Goal: Participate in discussion: Engage in conversation with other users on a specific topic

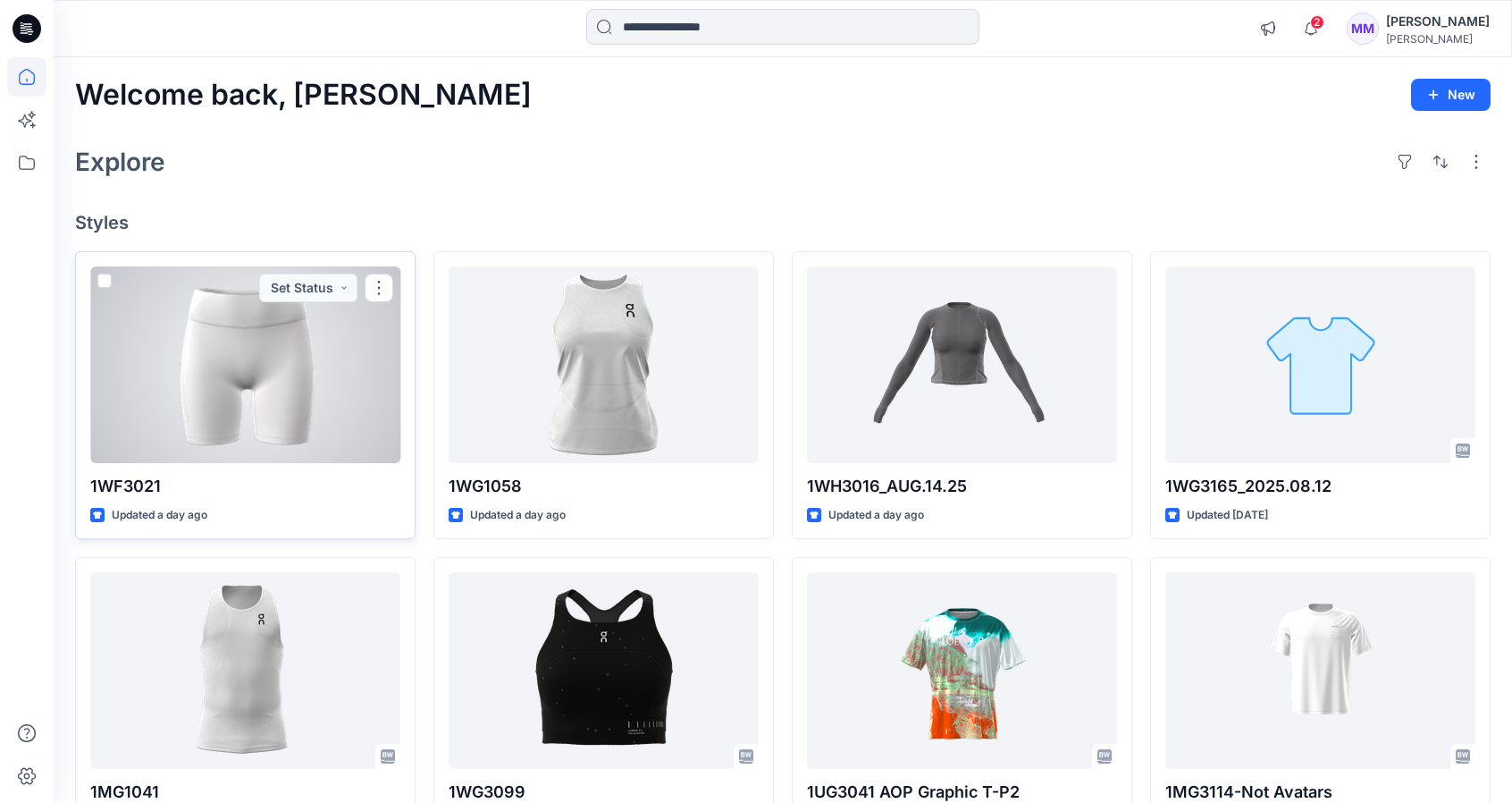
click at [277, 358] on div at bounding box center [246, 365] width 310 height 196
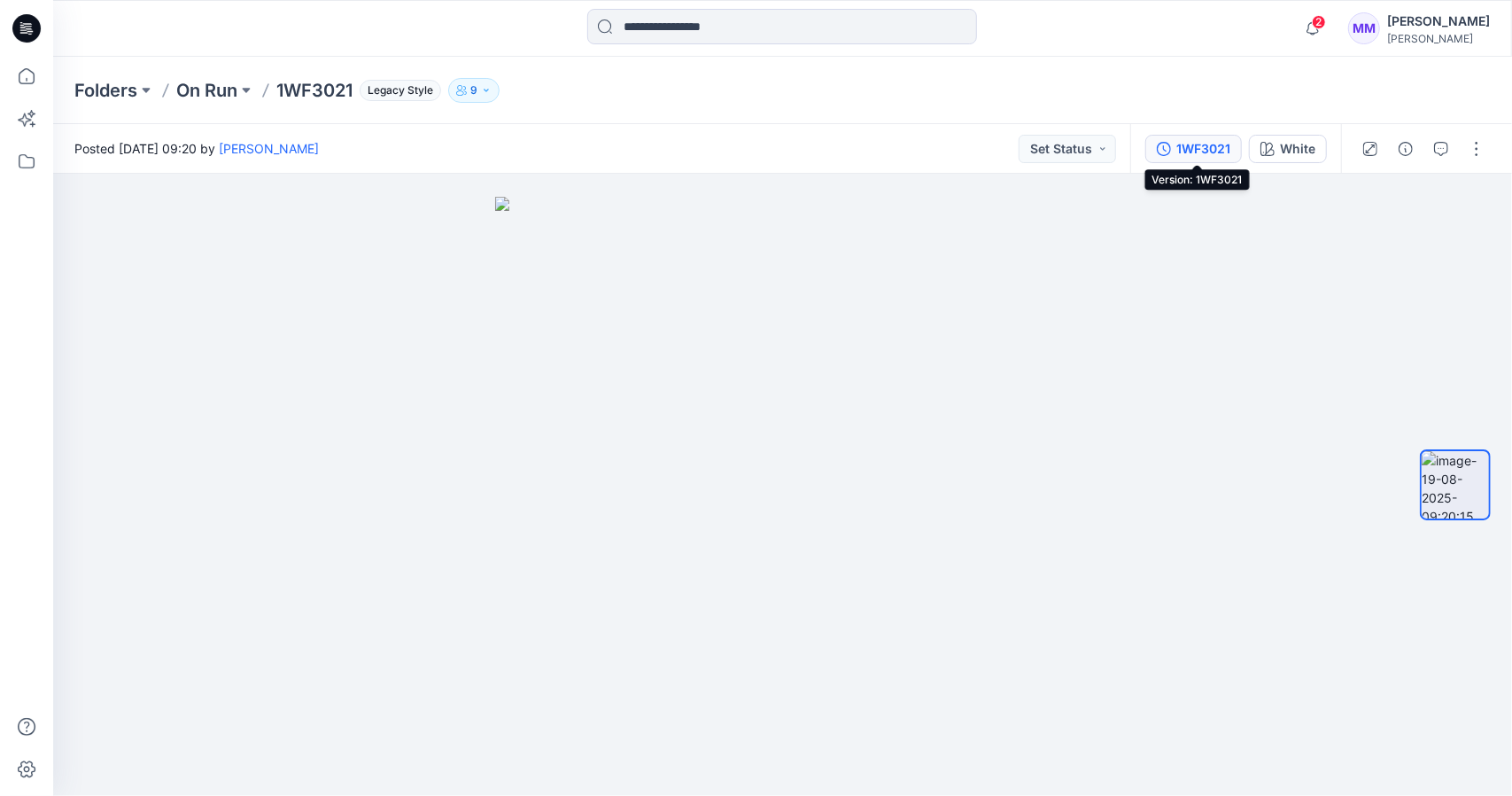
click at [1219, 142] on div "1WF3021" at bounding box center [1204, 149] width 54 height 19
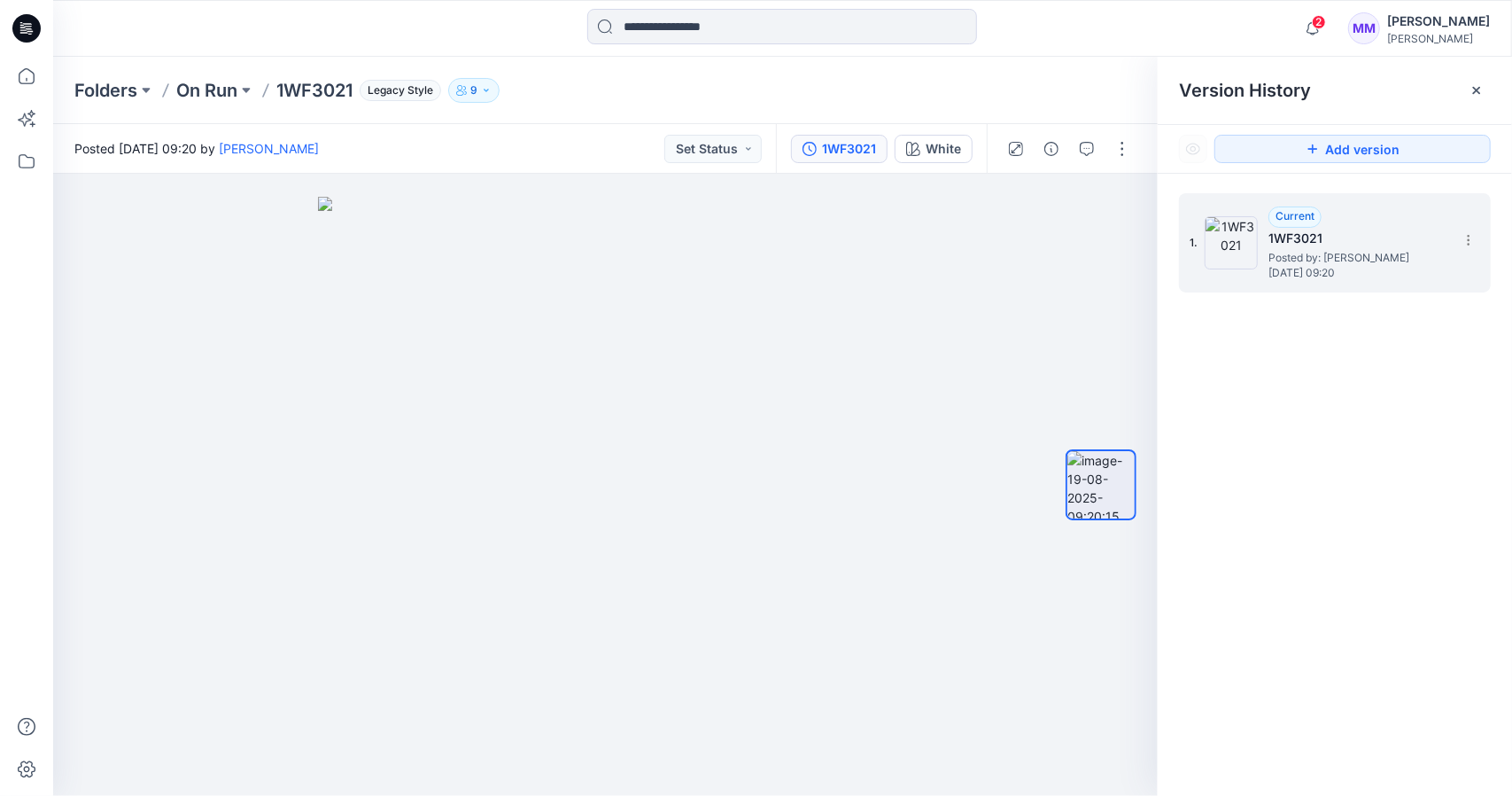
click at [1336, 249] on span "Posted by: [PERSON_NAME]" at bounding box center [1357, 258] width 178 height 18
click at [1472, 243] on icon at bounding box center [1469, 240] width 14 height 14
click at [1178, 367] on div "1. Current 1WF3021 Posted by: [PERSON_NAME] [DATE] 09:20 Duplicate Version Rena…" at bounding box center [1334, 497] width 354 height 648
click at [1479, 88] on icon at bounding box center [1477, 90] width 7 height 7
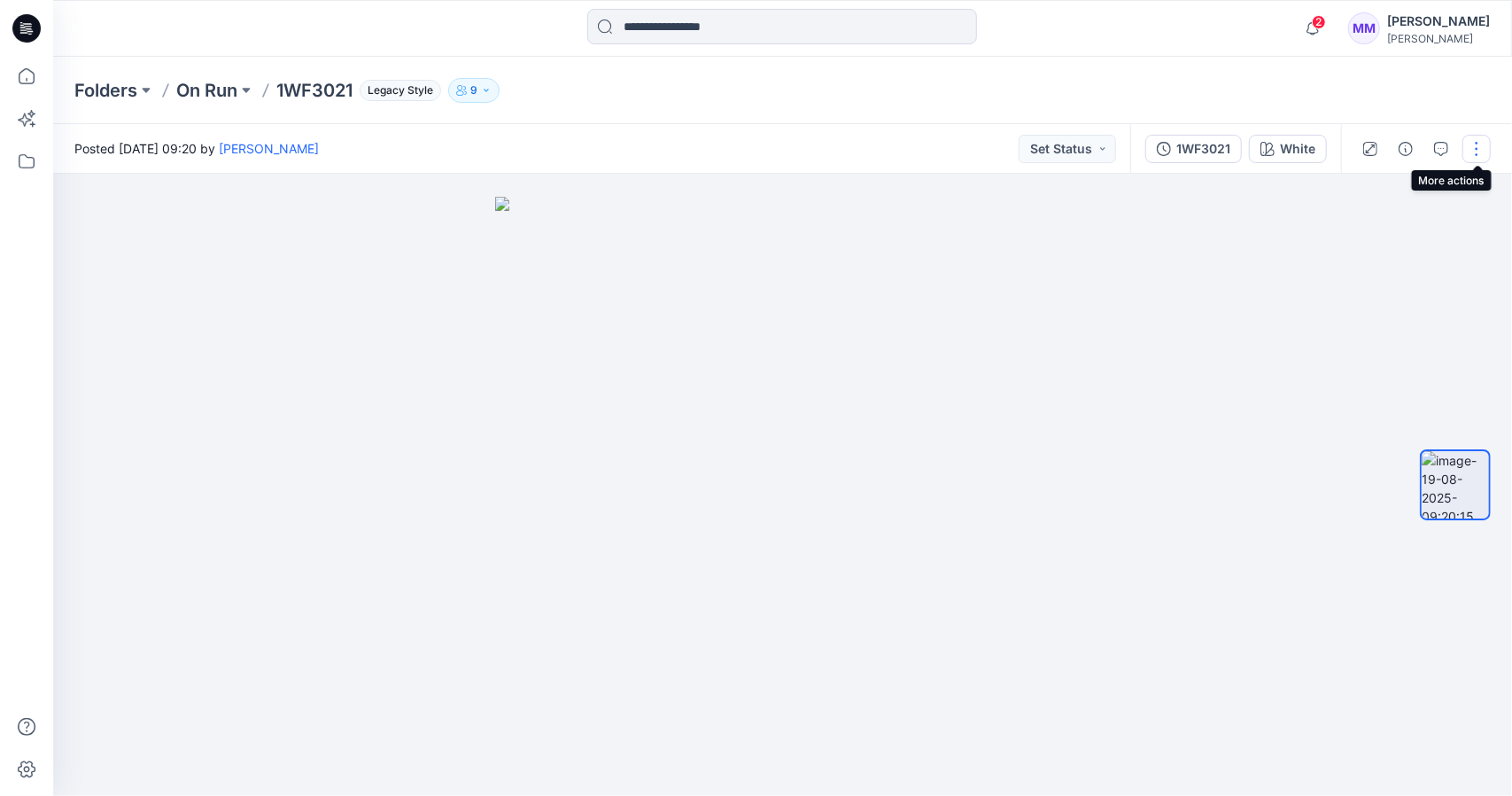
click at [1475, 149] on button "button" at bounding box center [1477, 149] width 29 height 29
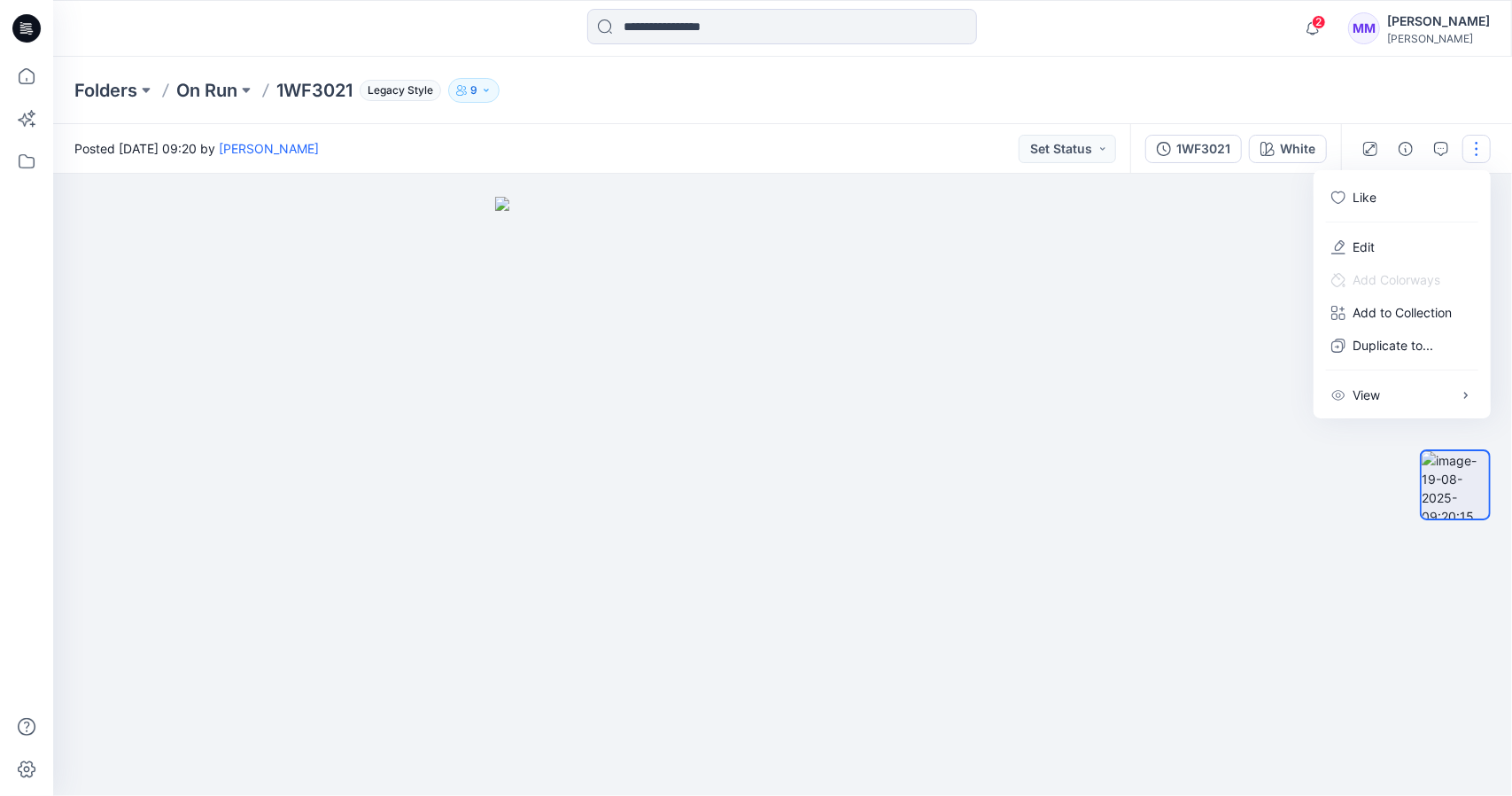
click at [1213, 53] on div "2 Notifications [PERSON_NAME] shared 1WF3021 in On Run (Members and Externals) …" at bounding box center [783, 28] width 1460 height 56
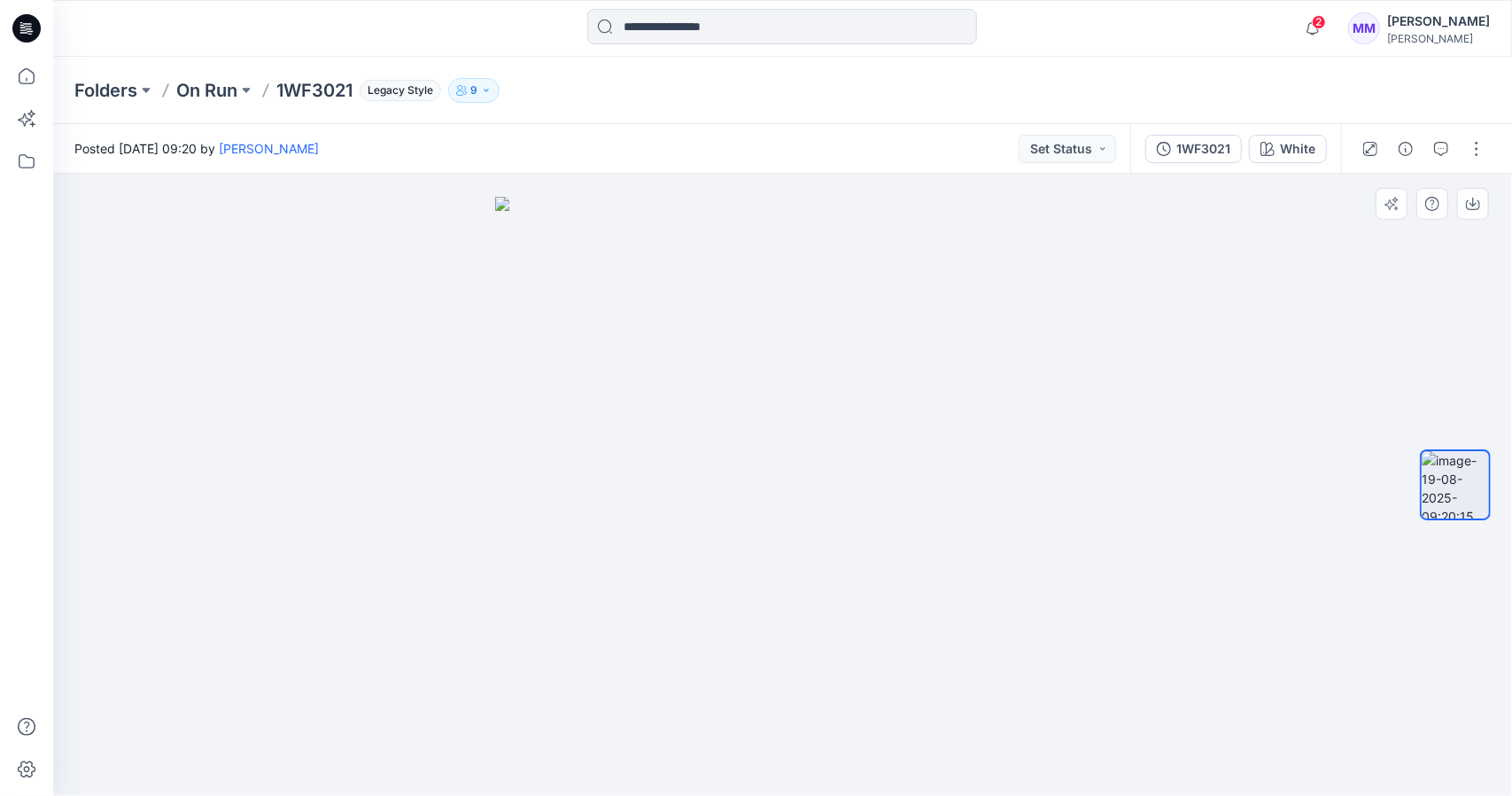
click at [810, 427] on img at bounding box center [783, 495] width 576 height 598
drag, startPoint x: 1011, startPoint y: 433, endPoint x: 909, endPoint y: 433, distance: 102.0
click at [1436, 142] on icon "button" at bounding box center [1441, 149] width 14 height 14
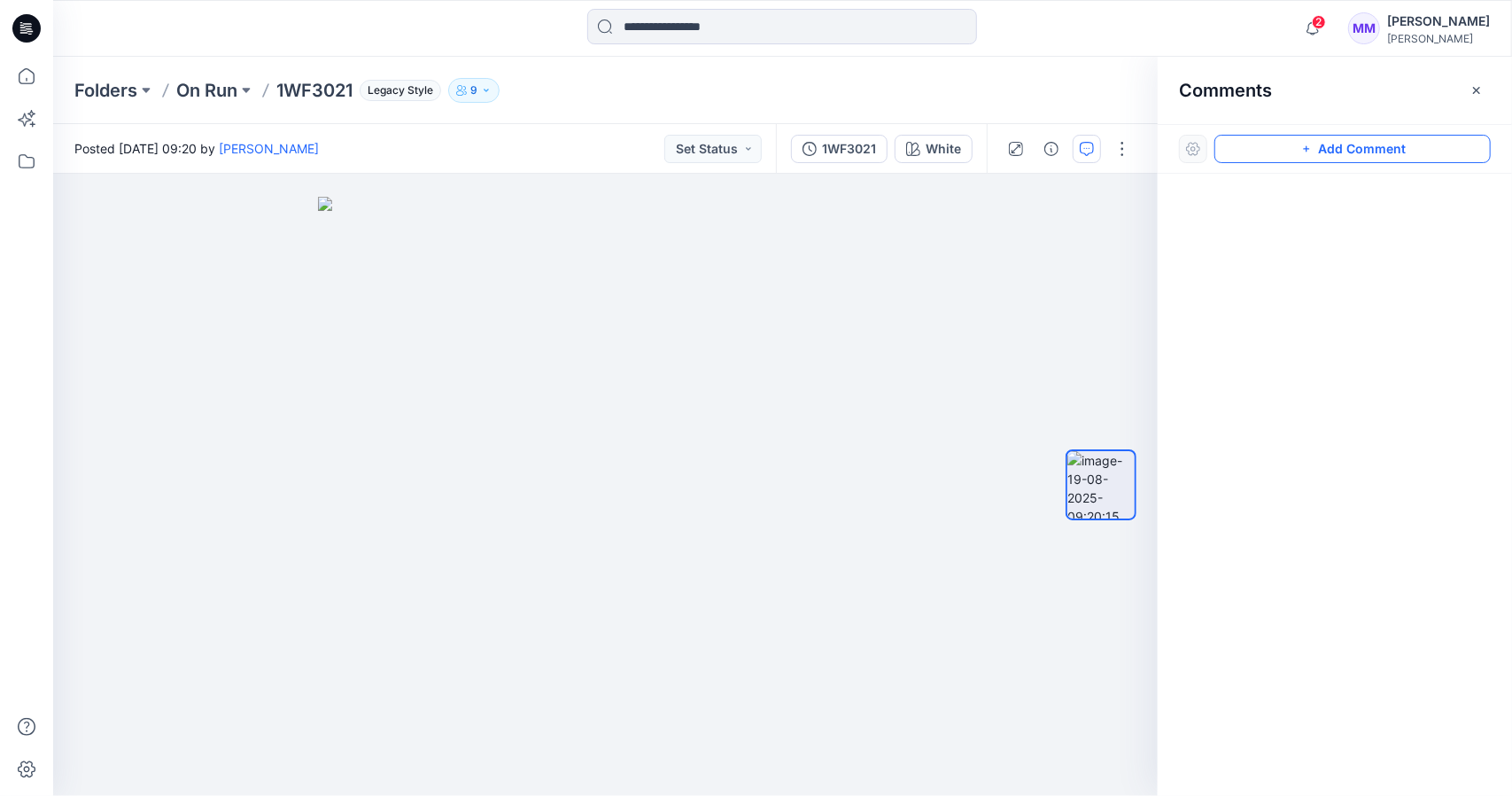
click at [1270, 155] on button "Add Comment" at bounding box center [1354, 149] width 277 height 29
click at [1233, 210] on div at bounding box center [1334, 451] width 354 height 556
click at [1279, 145] on button "Click on the style to leave a comment" at bounding box center [1354, 149] width 277 height 29
click at [813, 285] on div "1" at bounding box center [605, 485] width 1104 height 622
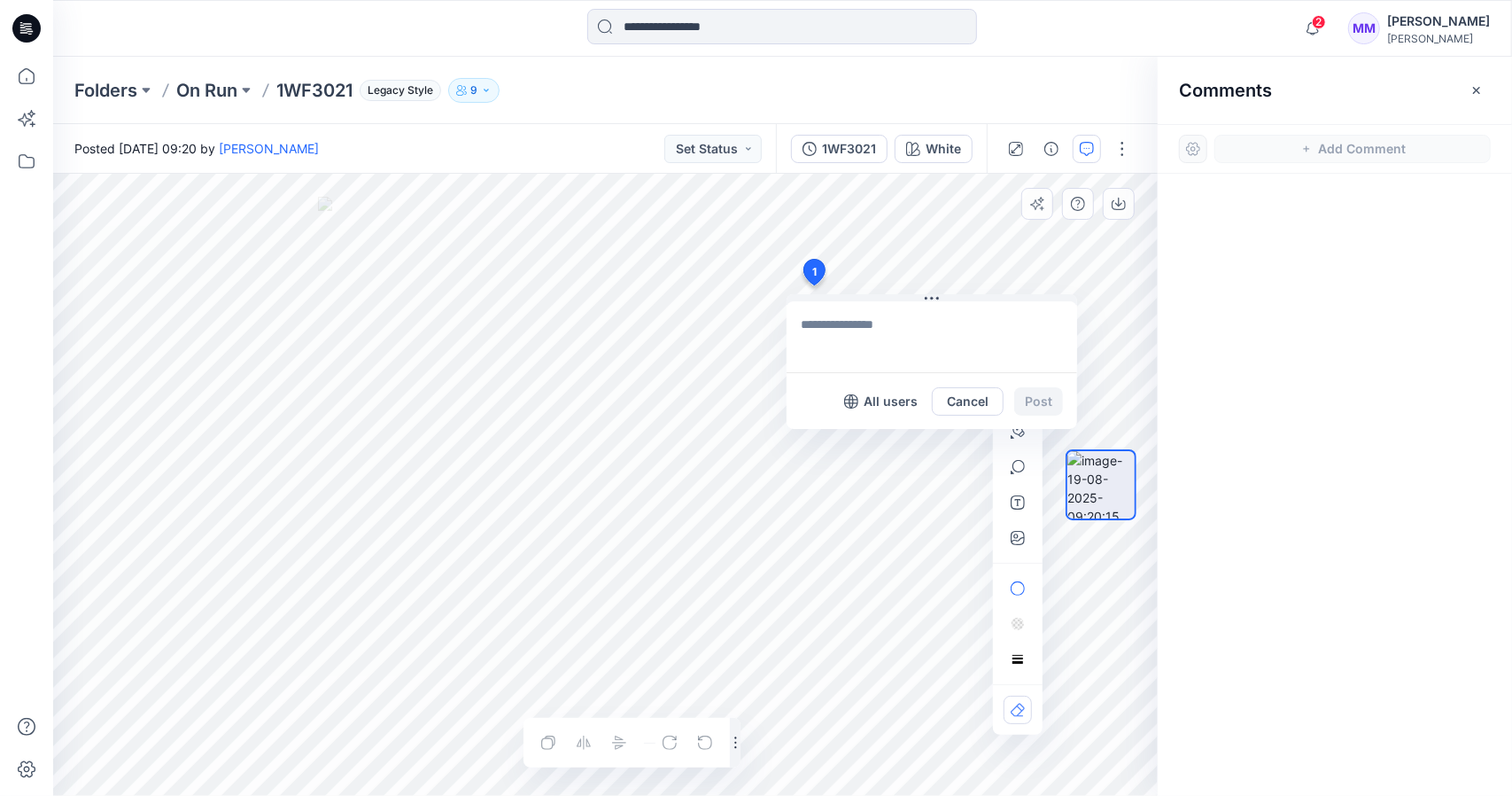
click at [871, 327] on textarea at bounding box center [932, 337] width 290 height 71
type textarea "**********"
click at [1045, 403] on div at bounding box center [1101, 485] width 114 height 405
click at [1269, 214] on div at bounding box center [1334, 451] width 354 height 556
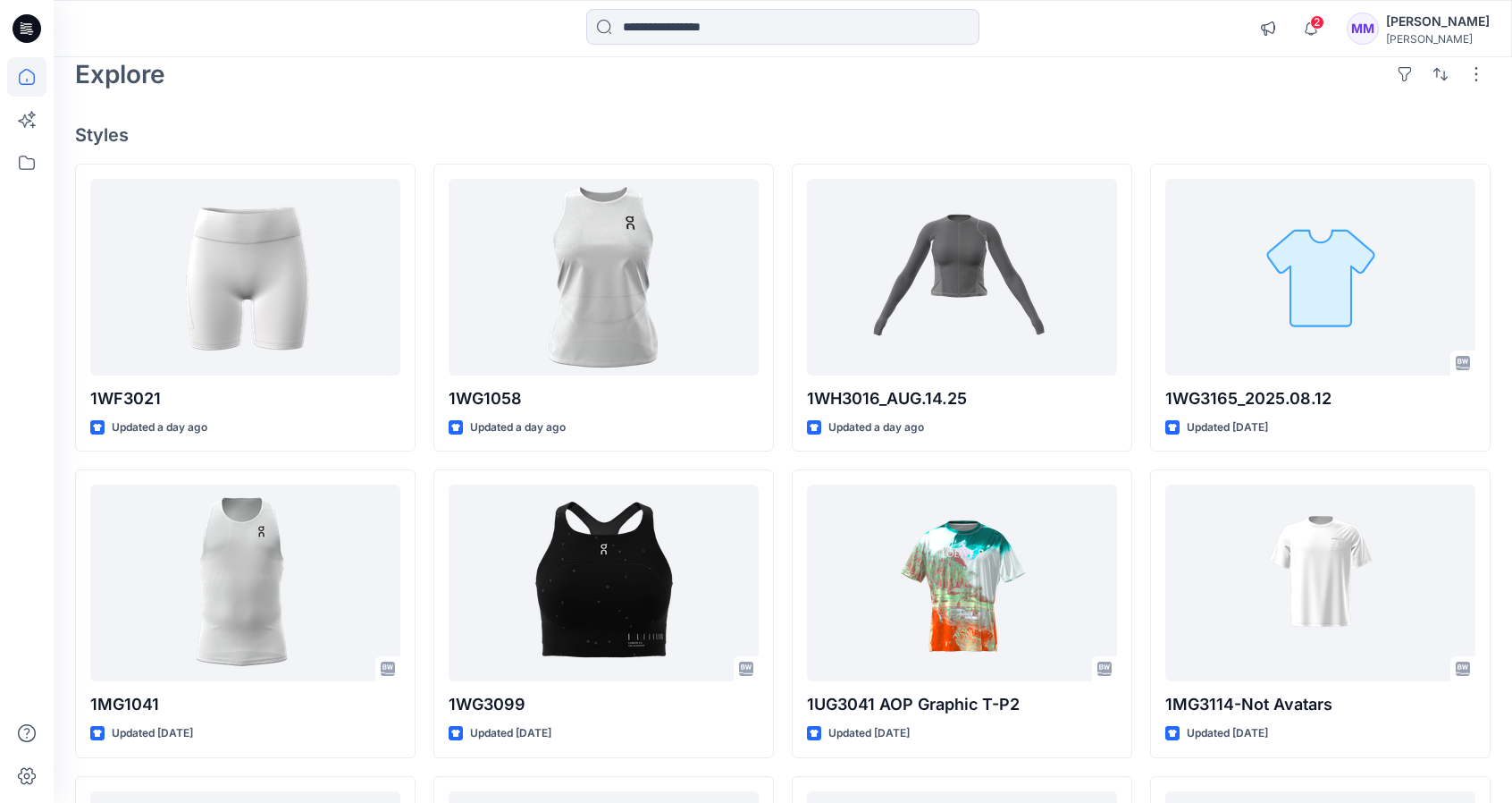
scroll to position [90, 0]
